Goal: Task Accomplishment & Management: Use online tool/utility

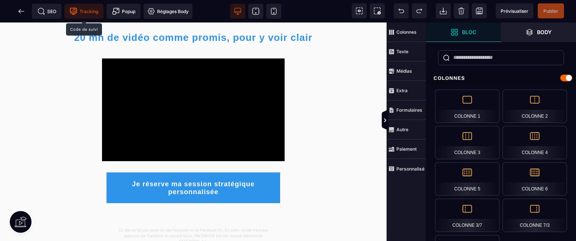
click at [87, 13] on span "Tracking" at bounding box center [84, 12] width 29 height 8
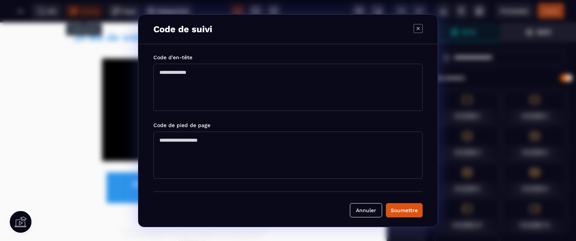
click at [164, 73] on textarea "Modal window" at bounding box center [287, 87] width 269 height 47
paste textarea "**********"
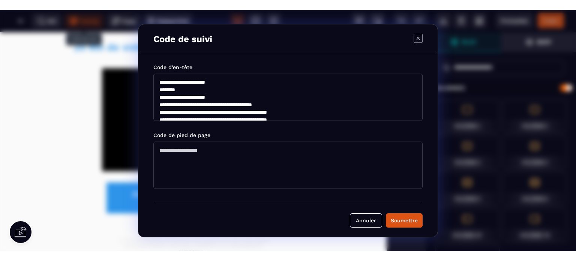
scroll to position [84, 0]
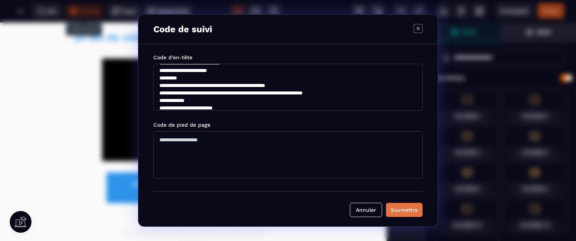
type textarea "**********"
click at [402, 206] on div "Soumettre" at bounding box center [404, 210] width 27 height 8
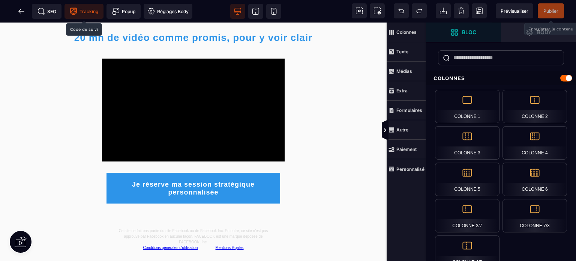
click at [548, 10] on span "Publier" at bounding box center [550, 11] width 15 height 6
click at [89, 12] on span "Tracking" at bounding box center [84, 12] width 29 height 8
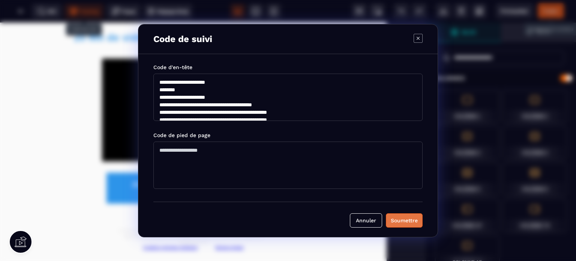
click at [407, 217] on div "Soumettre" at bounding box center [404, 220] width 27 height 8
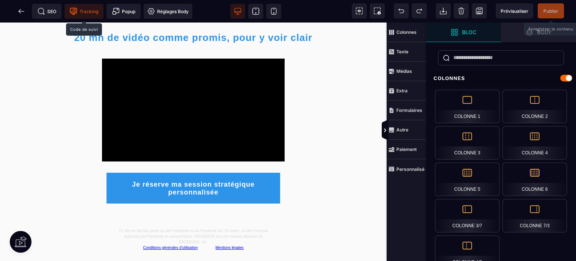
click at [551, 11] on span "Publier" at bounding box center [550, 11] width 15 height 6
click at [384, 130] on icon at bounding box center [385, 130] width 6 height 6
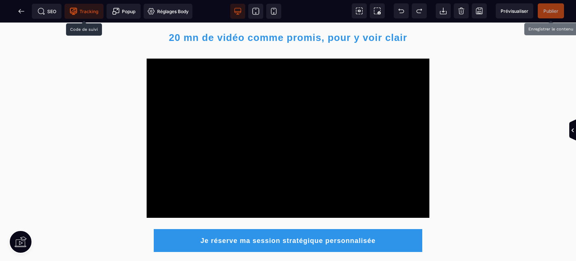
click at [551, 11] on span "Publier" at bounding box center [550, 11] width 15 height 6
click at [20, 11] on icon at bounding box center [19, 11] width 2 height 4
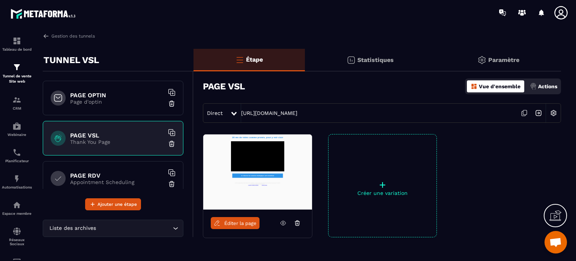
click at [97, 172] on h6 "PAGE RDV" at bounding box center [117, 175] width 94 height 7
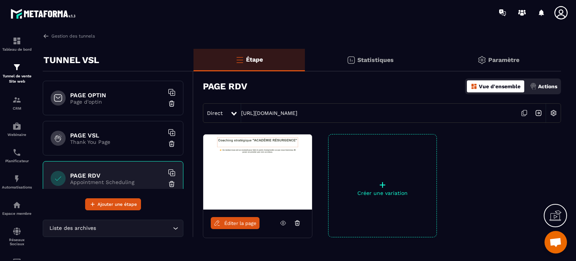
click at [238, 222] on span "Éditer la page" at bounding box center [240, 223] width 32 height 6
